Goal: Obtain resource: Obtain resource

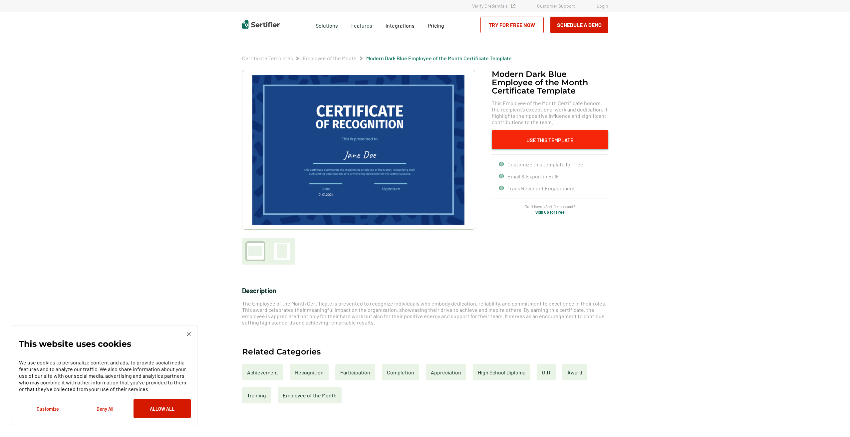
click at [548, 141] on button "Use This Template" at bounding box center [550, 139] width 117 height 19
click at [553, 140] on button "Use This Template" at bounding box center [550, 139] width 117 height 19
click at [533, 140] on button "Use This Template" at bounding box center [550, 139] width 117 height 19
click at [287, 262] on div at bounding box center [268, 251] width 53 height 27
click at [283, 255] on div at bounding box center [282, 251] width 10 height 14
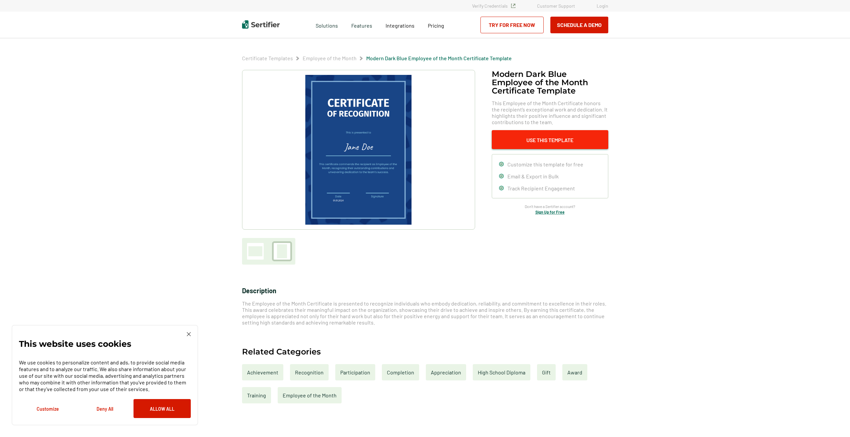
click at [540, 143] on button "Use This Template" at bounding box center [550, 139] width 117 height 19
